Goal: Find specific page/section: Find specific page/section

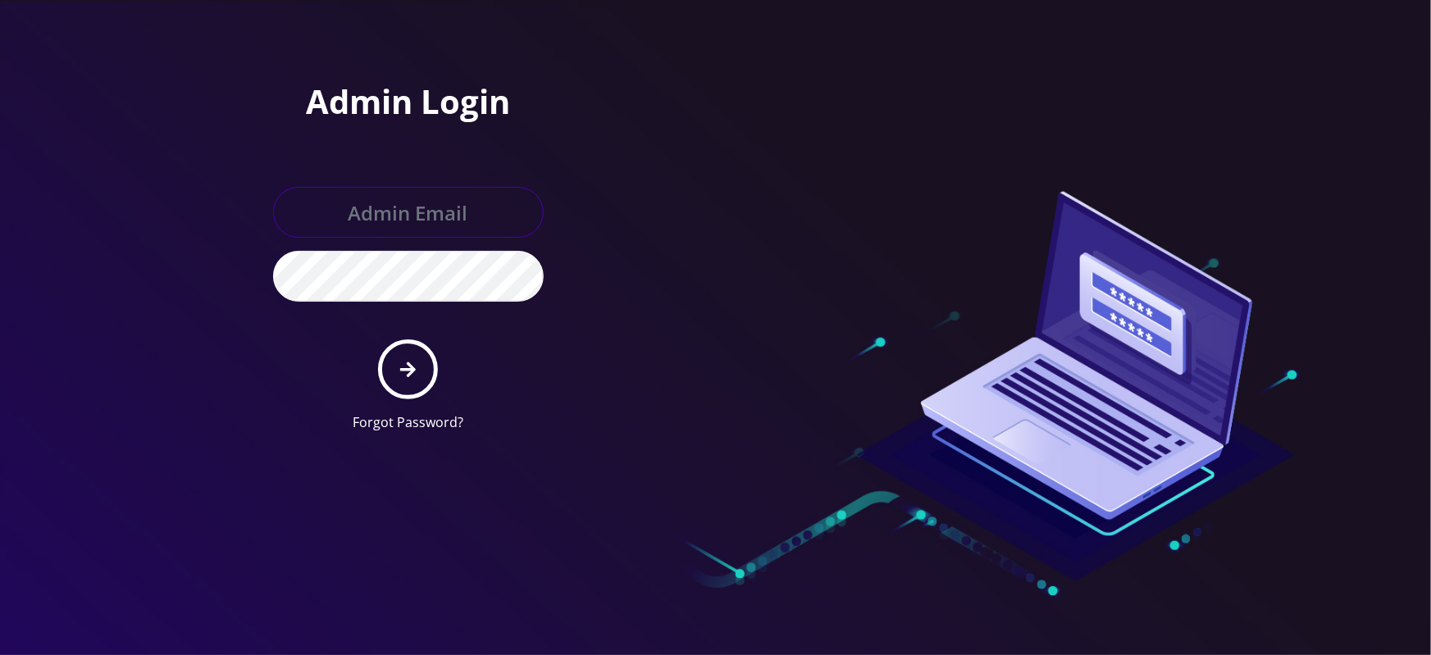
type input "[EMAIL_ADDRESS][DOMAIN_NAME]"
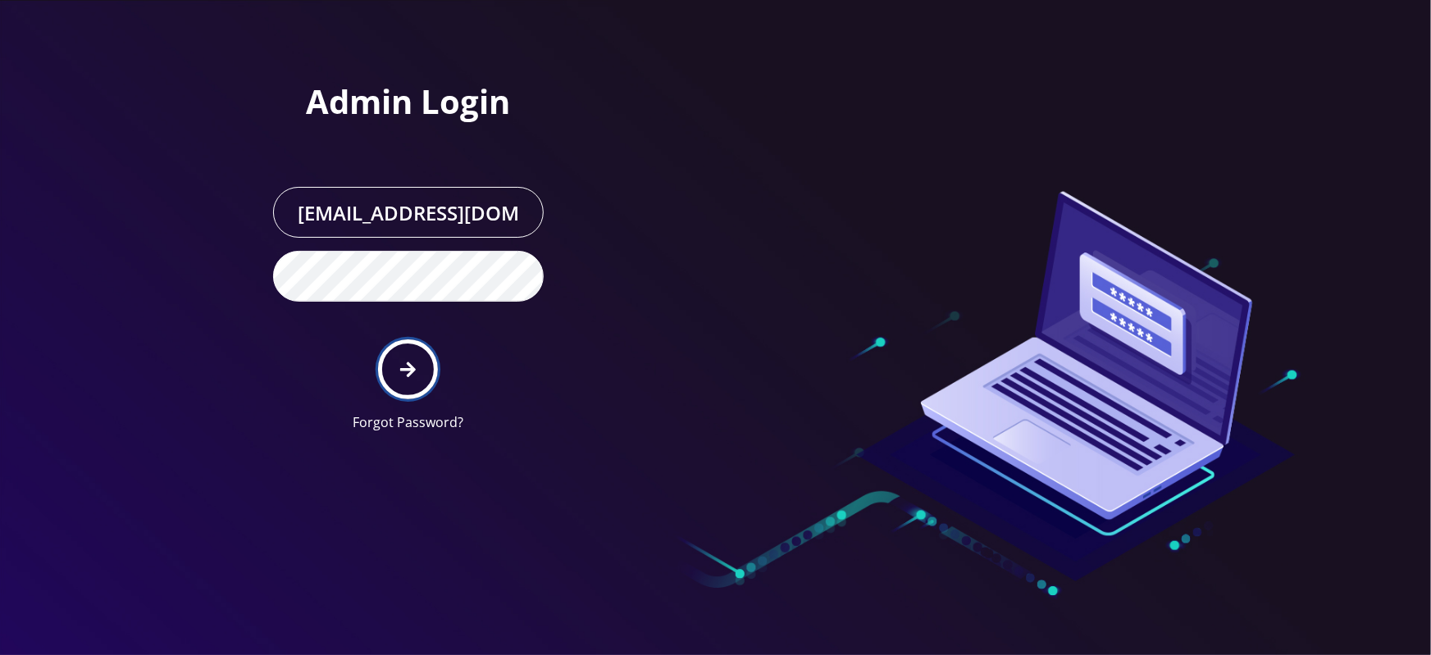
click at [400, 357] on button "submit" at bounding box center [408, 370] width 60 height 60
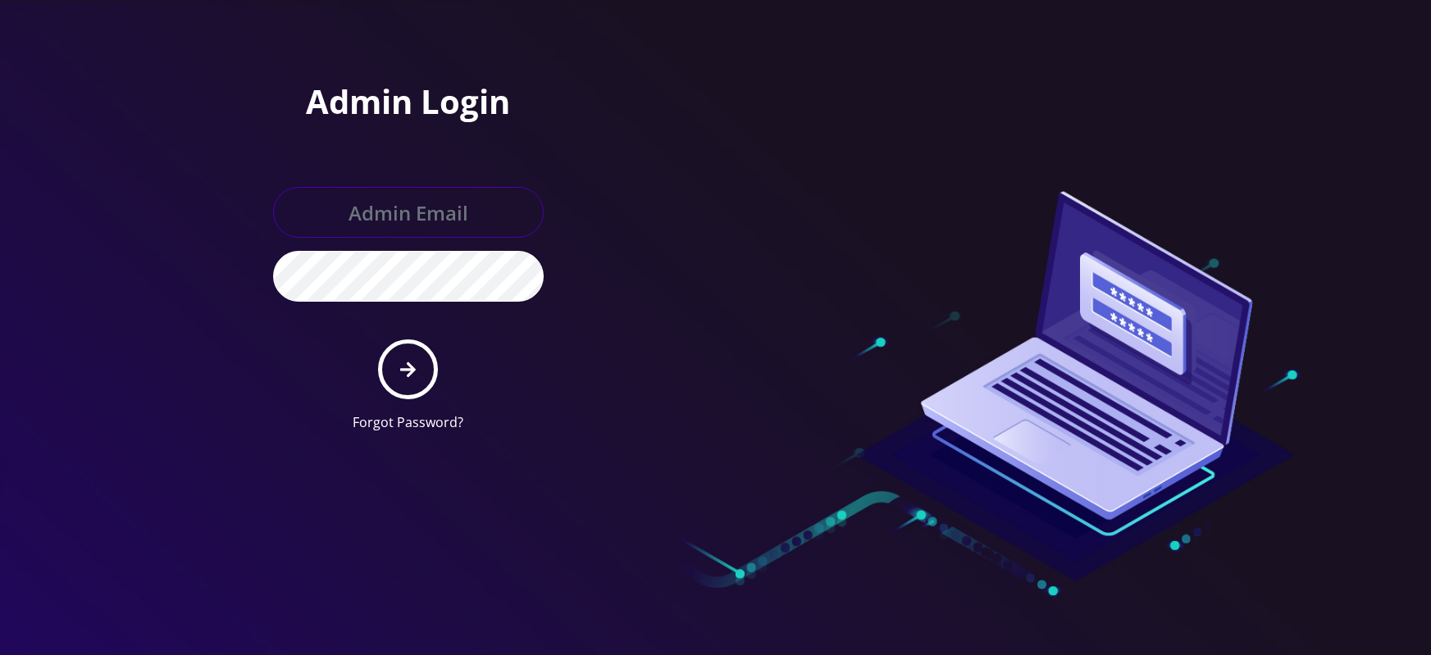
type input "[EMAIL_ADDRESS][DOMAIN_NAME]"
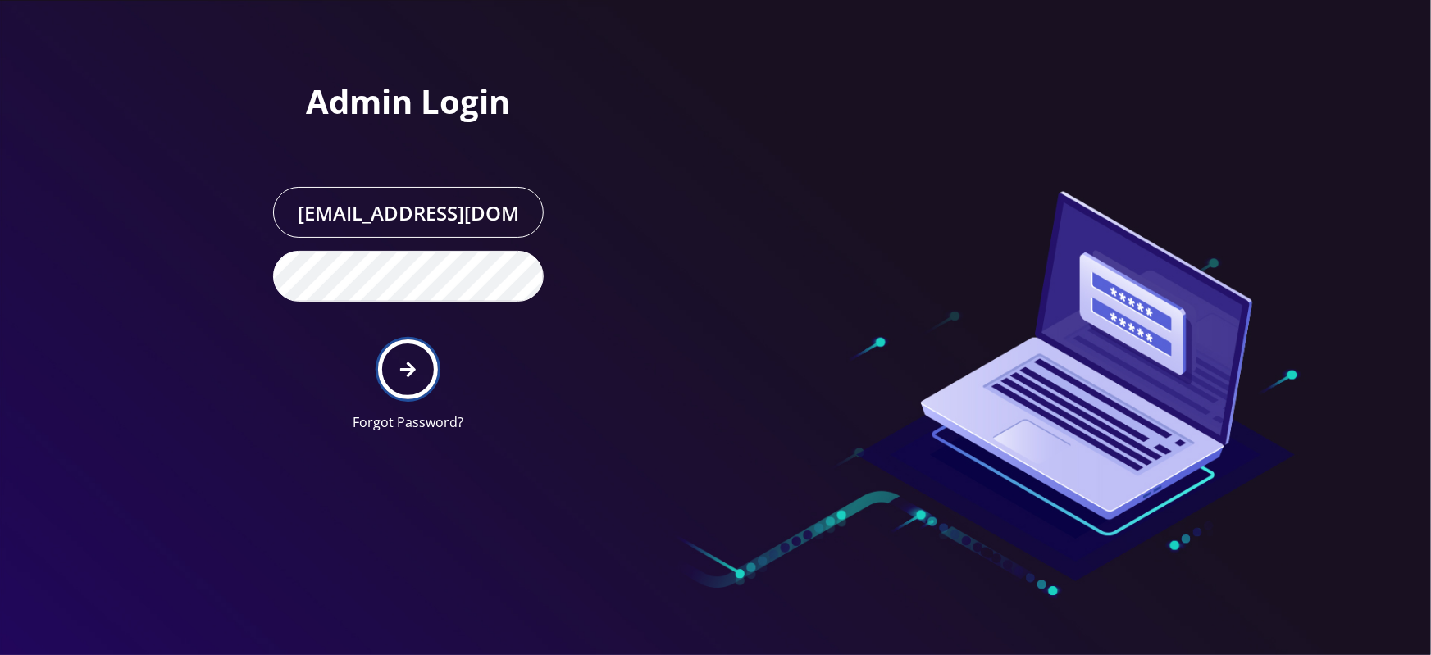
click at [409, 354] on button "submit" at bounding box center [408, 370] width 60 height 60
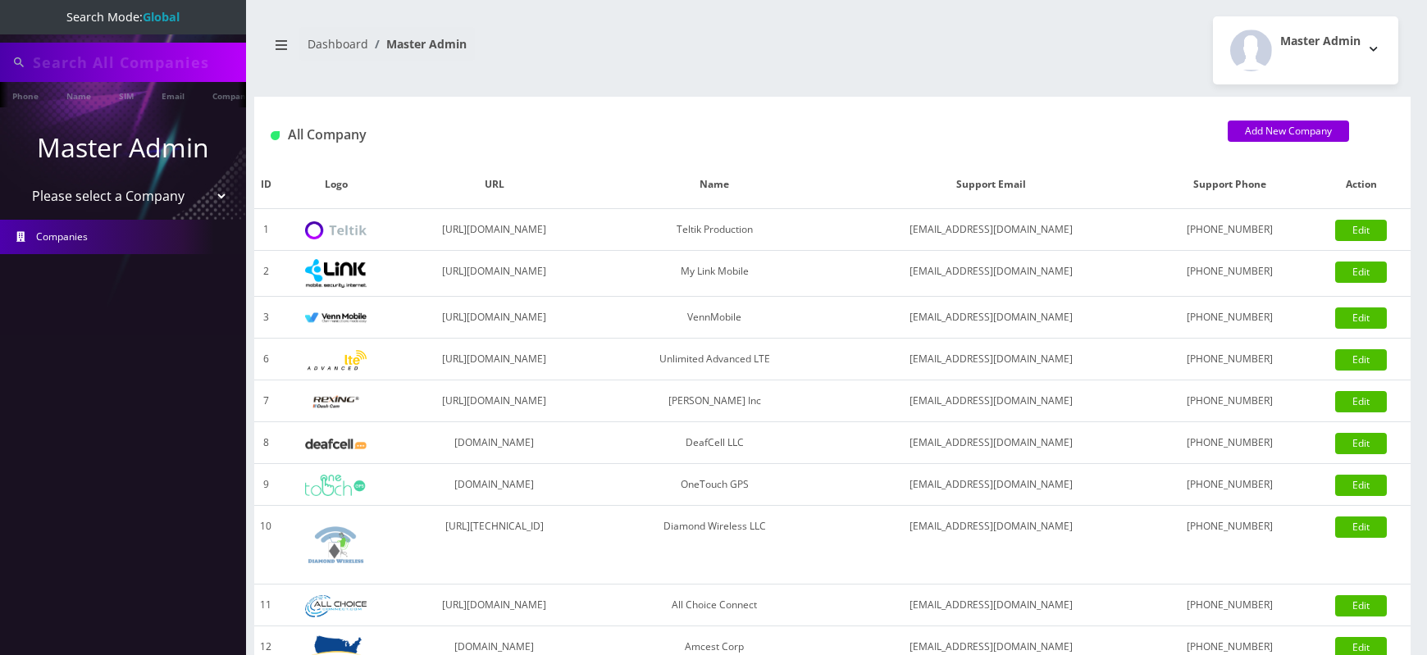
select select "1"
click at [19, 180] on select "Please select a Company Teltik Production My Link Mobile VennMobile Unlimited A…" at bounding box center [123, 195] width 209 height 31
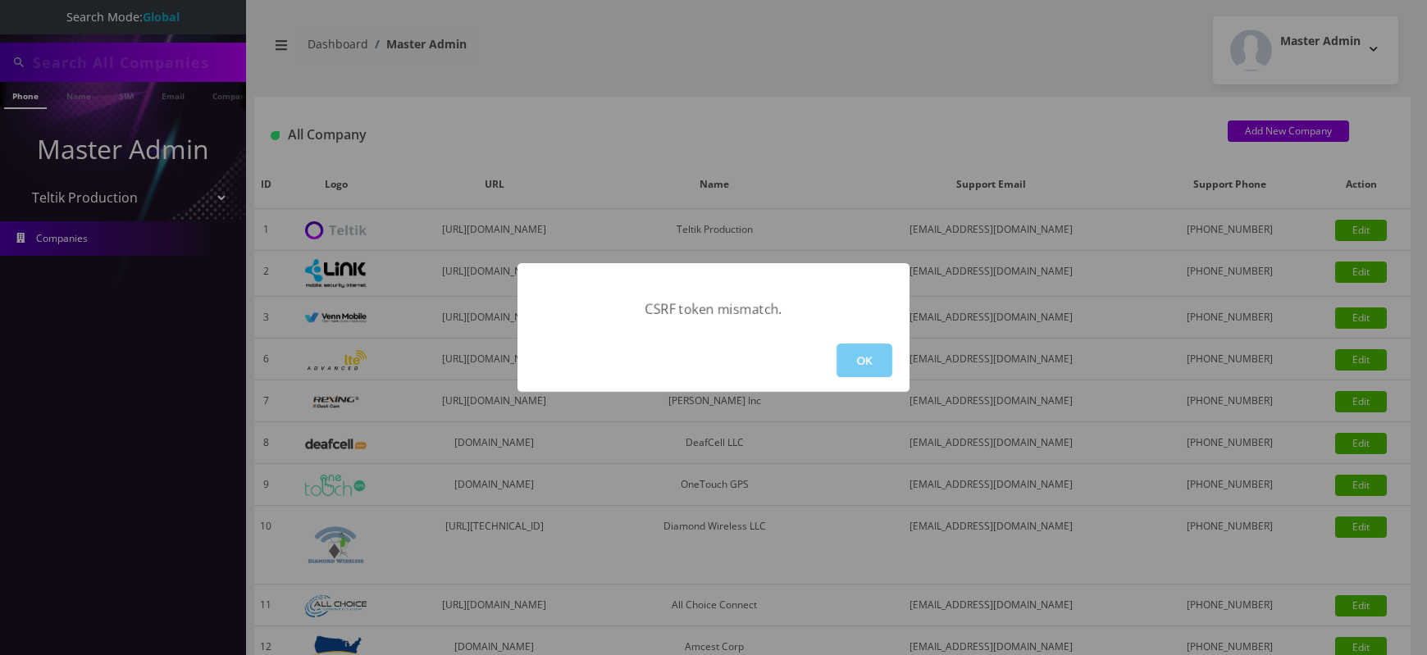
click at [879, 371] on button "OK" at bounding box center [865, 361] width 56 height 34
type input "5516"
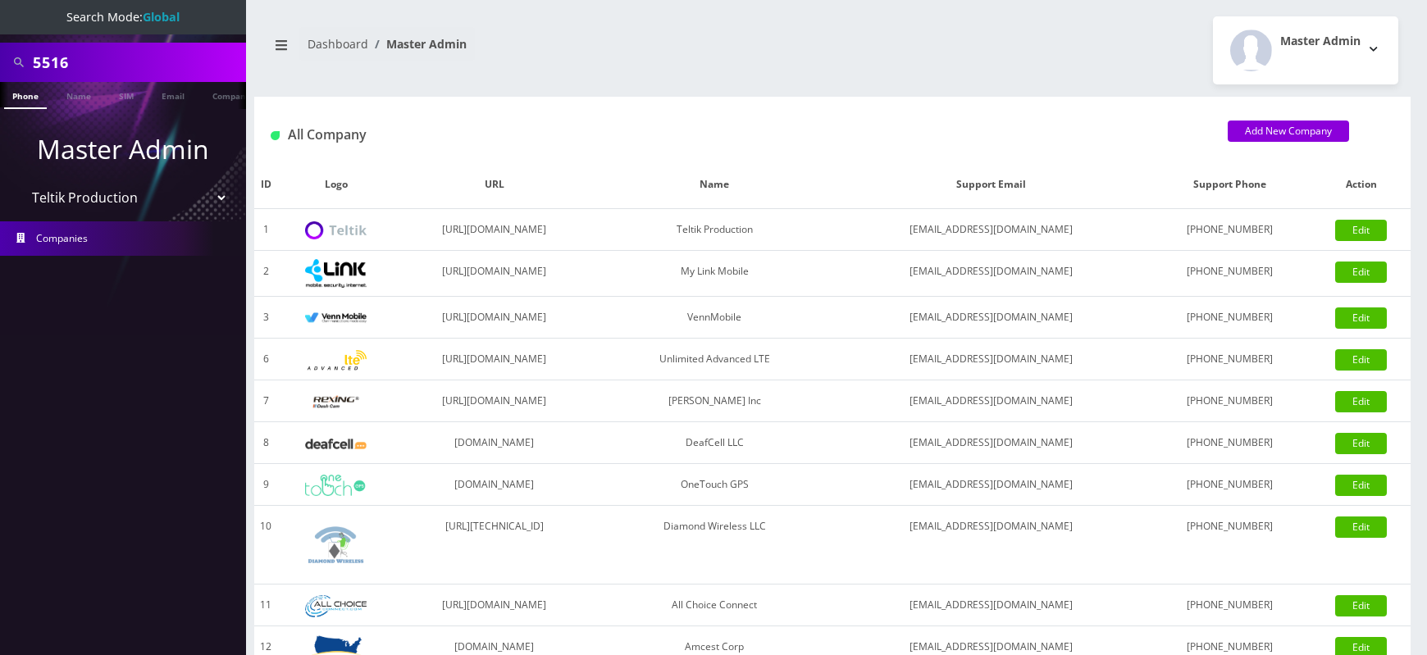
click at [19, 182] on select "Please select a Company Teltik Production My Link Mobile VennMobile Unlimited A…" at bounding box center [123, 197] width 209 height 31
select select "2"
click at [19, 182] on select "Please select a Company Teltik Production My Link Mobile VennMobile Unlimited A…" at bounding box center [123, 197] width 209 height 31
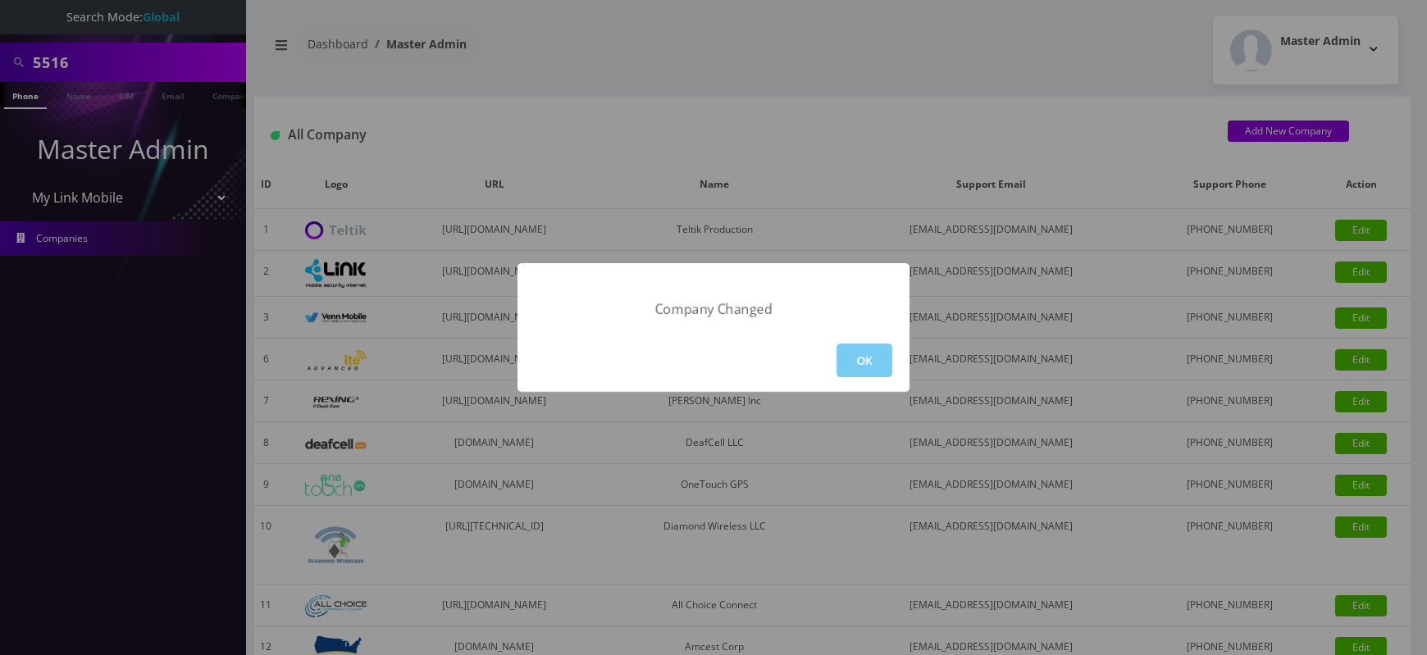
click at [859, 359] on button "OK" at bounding box center [865, 361] width 56 height 34
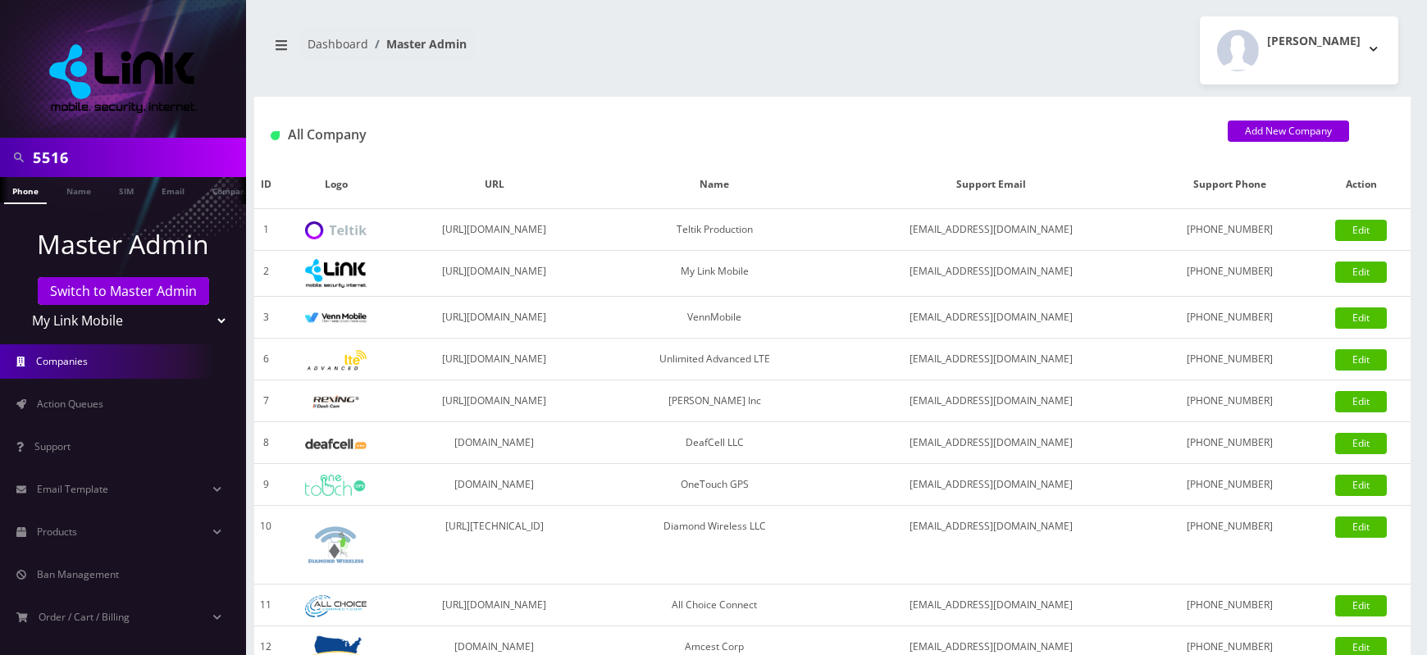
scroll to position [140, 0]
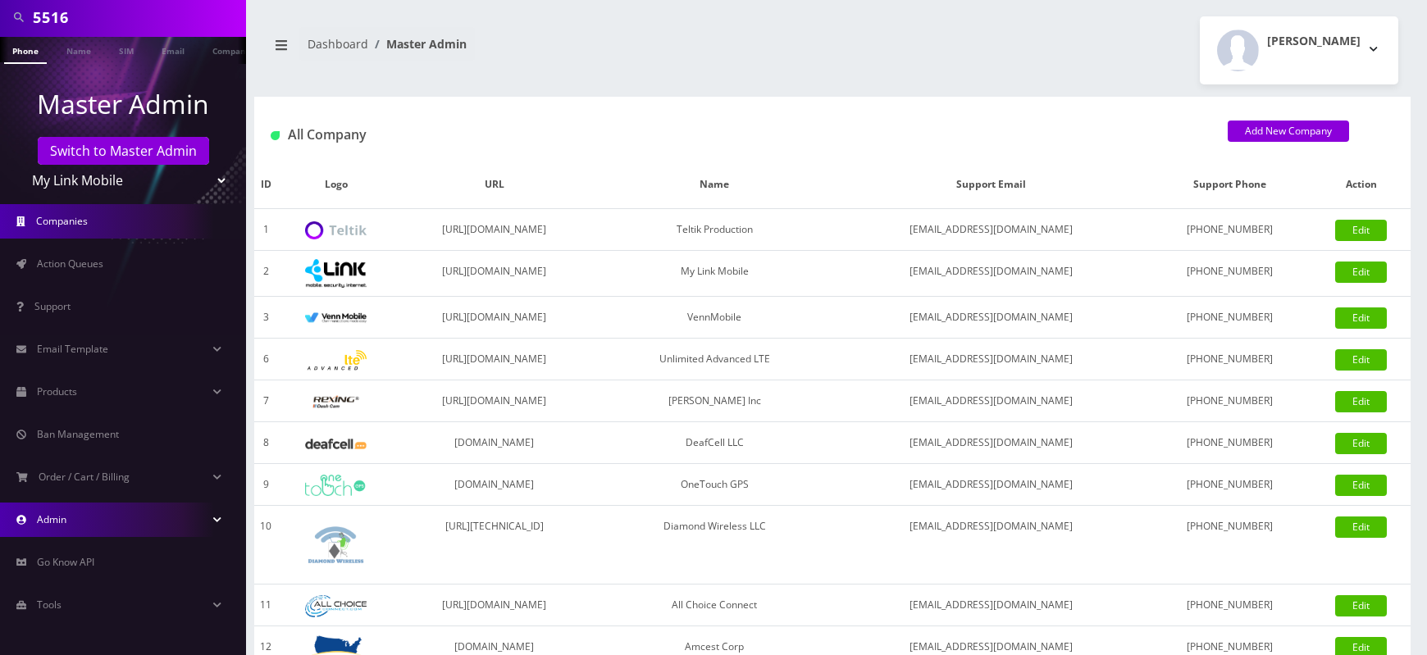
click at [65, 524] on span "Admin" at bounding box center [52, 520] width 30 height 14
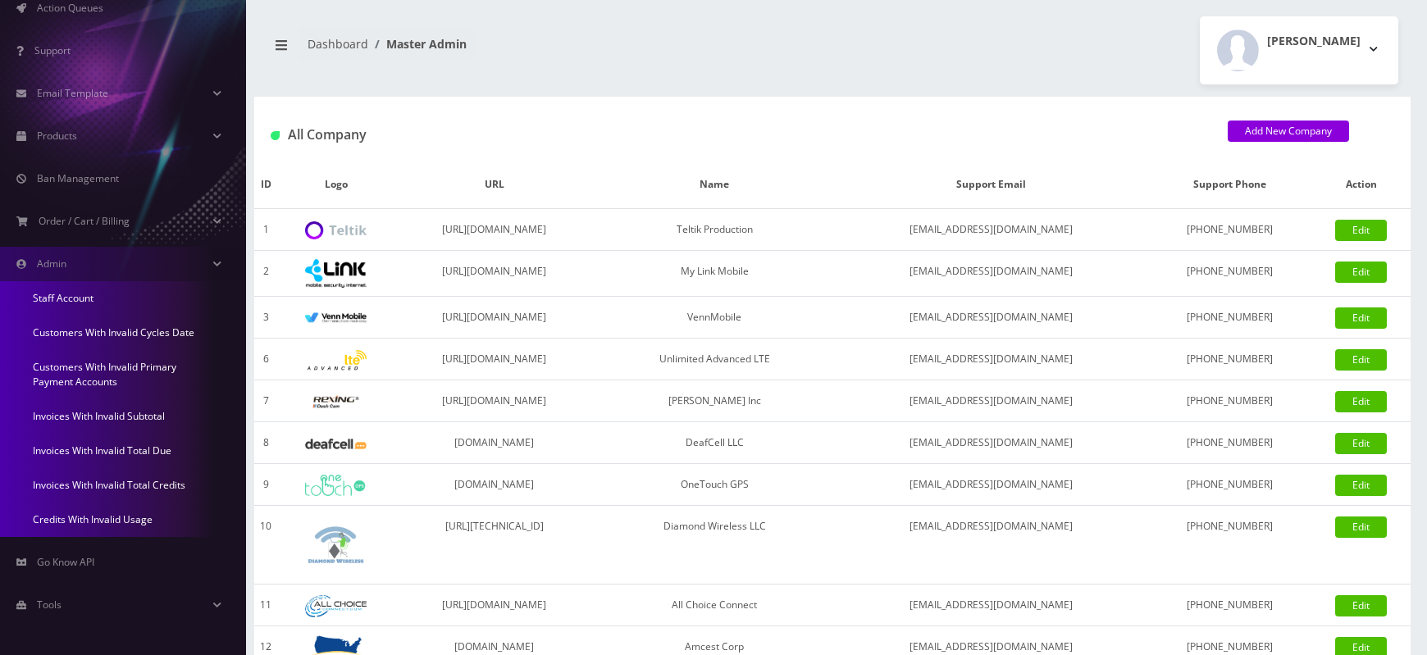
click at [112, 448] on link "Invoices With Invalid Total Due" at bounding box center [123, 451] width 246 height 34
